Goal: Information Seeking & Learning: Learn about a topic

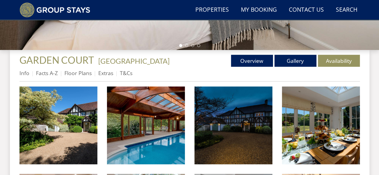
scroll to position [233, 0]
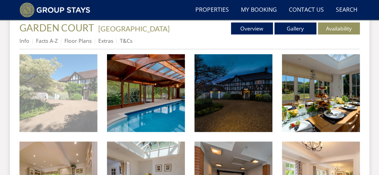
click at [70, 75] on img at bounding box center [58, 93] width 78 height 78
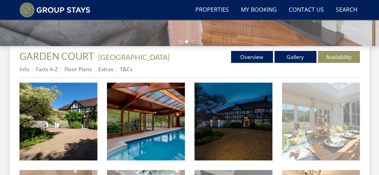
scroll to position [193, 0]
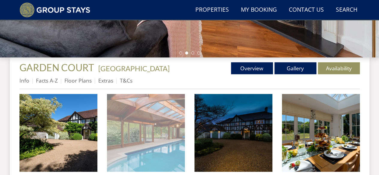
click at [158, 119] on img at bounding box center [146, 133] width 78 height 78
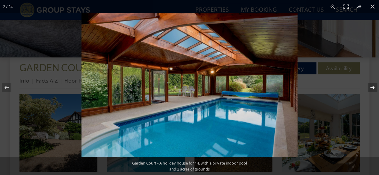
click at [375, 86] on button at bounding box center [368, 88] width 21 height 30
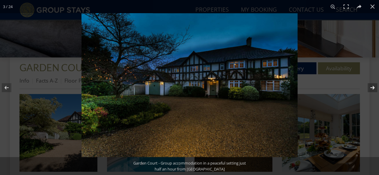
click at [375, 86] on button at bounding box center [368, 88] width 21 height 30
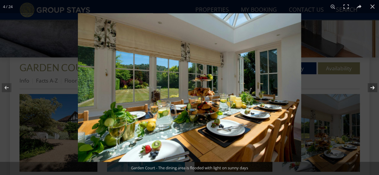
click at [375, 86] on button at bounding box center [368, 88] width 21 height 30
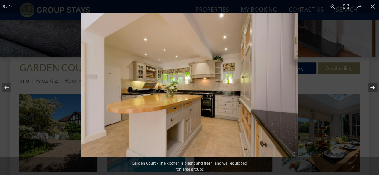
click at [375, 86] on button at bounding box center [368, 88] width 21 height 30
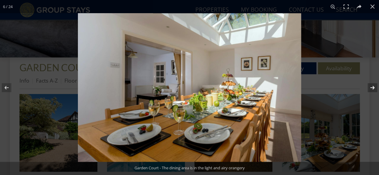
click at [375, 86] on button at bounding box center [368, 88] width 21 height 30
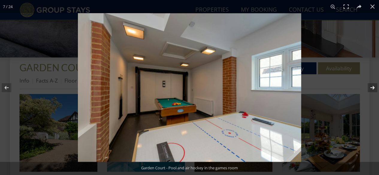
click at [375, 86] on button at bounding box center [368, 88] width 21 height 30
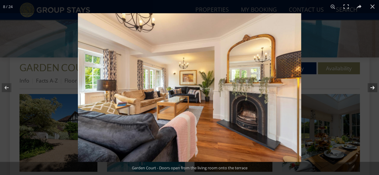
click at [375, 86] on button at bounding box center [368, 88] width 21 height 30
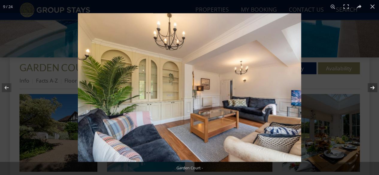
click at [375, 86] on button at bounding box center [368, 88] width 21 height 30
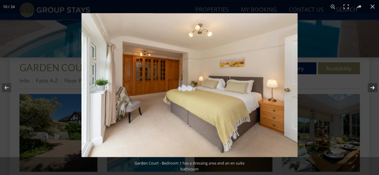
click at [375, 86] on button at bounding box center [368, 88] width 21 height 30
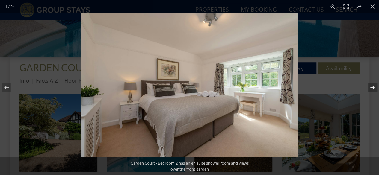
click at [375, 86] on button at bounding box center [368, 88] width 21 height 30
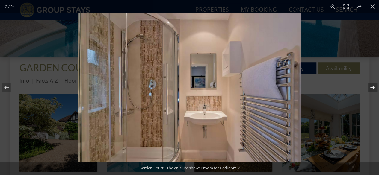
click at [375, 86] on button at bounding box center [368, 88] width 21 height 30
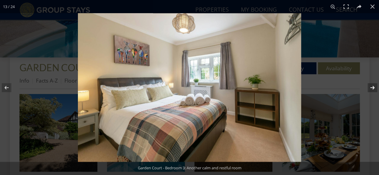
click at [375, 86] on button at bounding box center [368, 88] width 21 height 30
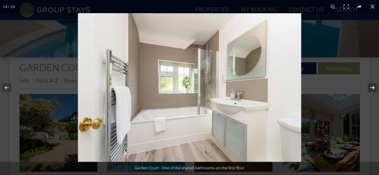
click at [375, 86] on button at bounding box center [368, 88] width 21 height 30
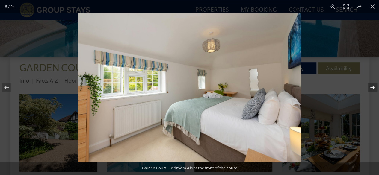
click at [375, 86] on button at bounding box center [368, 88] width 21 height 30
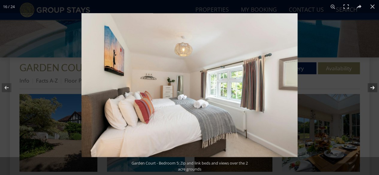
click at [375, 86] on button at bounding box center [368, 88] width 21 height 30
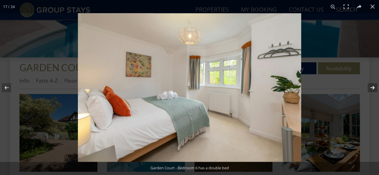
click at [375, 86] on button at bounding box center [368, 88] width 21 height 30
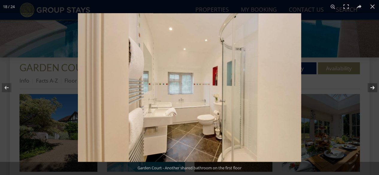
click at [375, 86] on button at bounding box center [368, 88] width 21 height 30
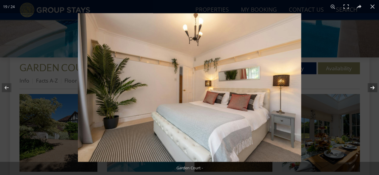
click at [375, 86] on button at bounding box center [368, 88] width 21 height 30
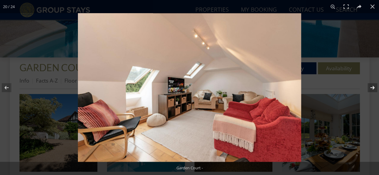
click at [375, 86] on button at bounding box center [368, 88] width 21 height 30
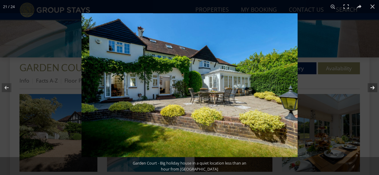
click at [375, 86] on button at bounding box center [368, 88] width 21 height 30
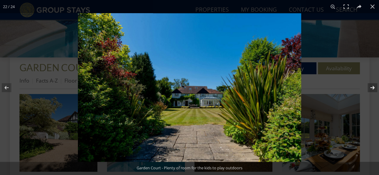
click at [375, 86] on button at bounding box center [368, 88] width 21 height 30
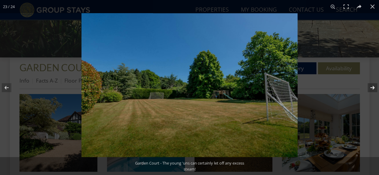
click at [375, 86] on button at bounding box center [368, 88] width 21 height 30
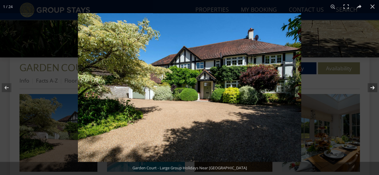
click at [375, 86] on button at bounding box center [368, 88] width 21 height 30
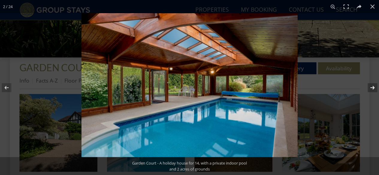
click at [375, 86] on button at bounding box center [368, 88] width 21 height 30
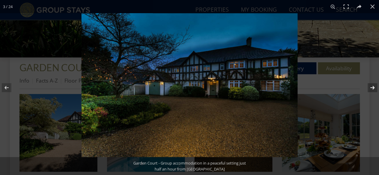
click at [375, 86] on button at bounding box center [368, 88] width 21 height 30
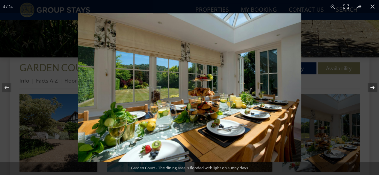
click at [375, 86] on button at bounding box center [368, 88] width 21 height 30
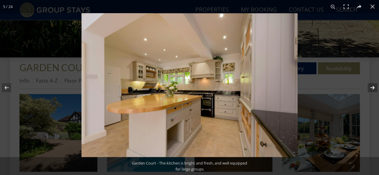
click at [375, 86] on button at bounding box center [368, 88] width 21 height 30
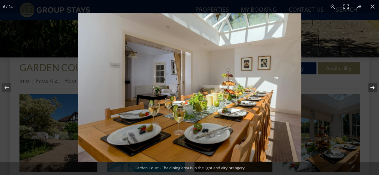
click at [375, 86] on button at bounding box center [368, 88] width 21 height 30
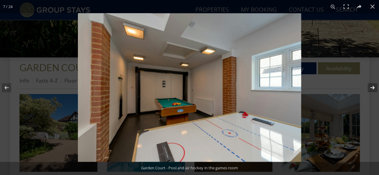
click at [375, 86] on button at bounding box center [368, 88] width 21 height 30
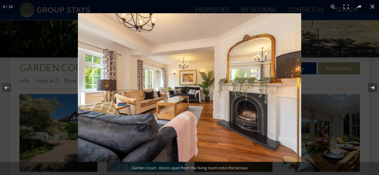
click at [375, 86] on button at bounding box center [368, 88] width 21 height 30
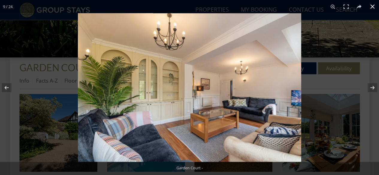
click at [373, 9] on button at bounding box center [372, 6] width 13 height 13
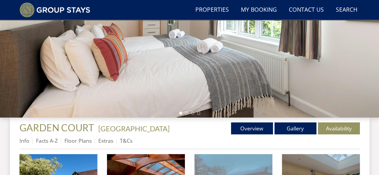
scroll to position [163, 0]
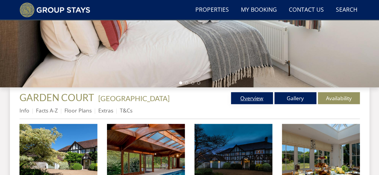
click at [259, 99] on link "Overview" at bounding box center [252, 98] width 42 height 12
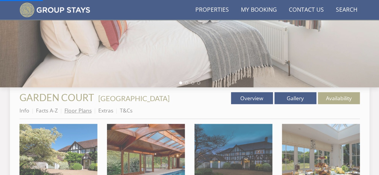
click at [79, 113] on link "Floor Plans" at bounding box center [77, 110] width 27 height 7
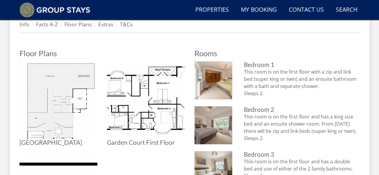
scroll to position [250, 0]
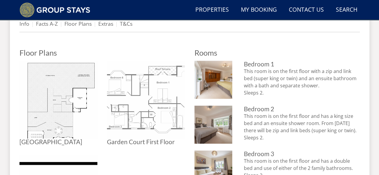
click at [159, 93] on img at bounding box center [146, 100] width 78 height 78
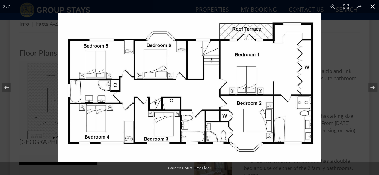
click at [376, 8] on button at bounding box center [372, 6] width 13 height 13
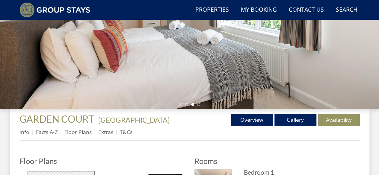
scroll to position [170, 0]
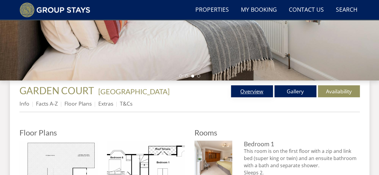
click at [253, 93] on link "Overview" at bounding box center [252, 91] width 42 height 12
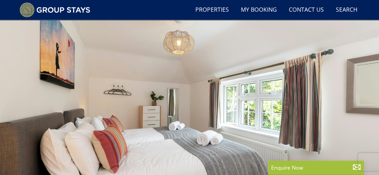
scroll to position [40, 0]
